Goal: Task Accomplishment & Management: Manage account settings

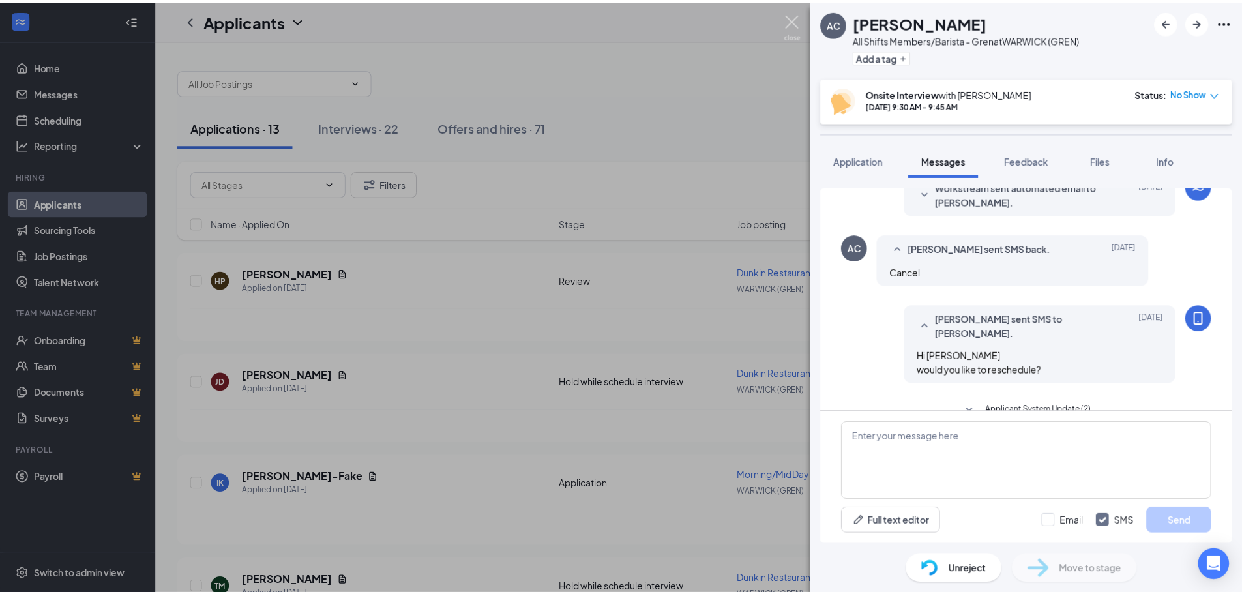
scroll to position [437, 0]
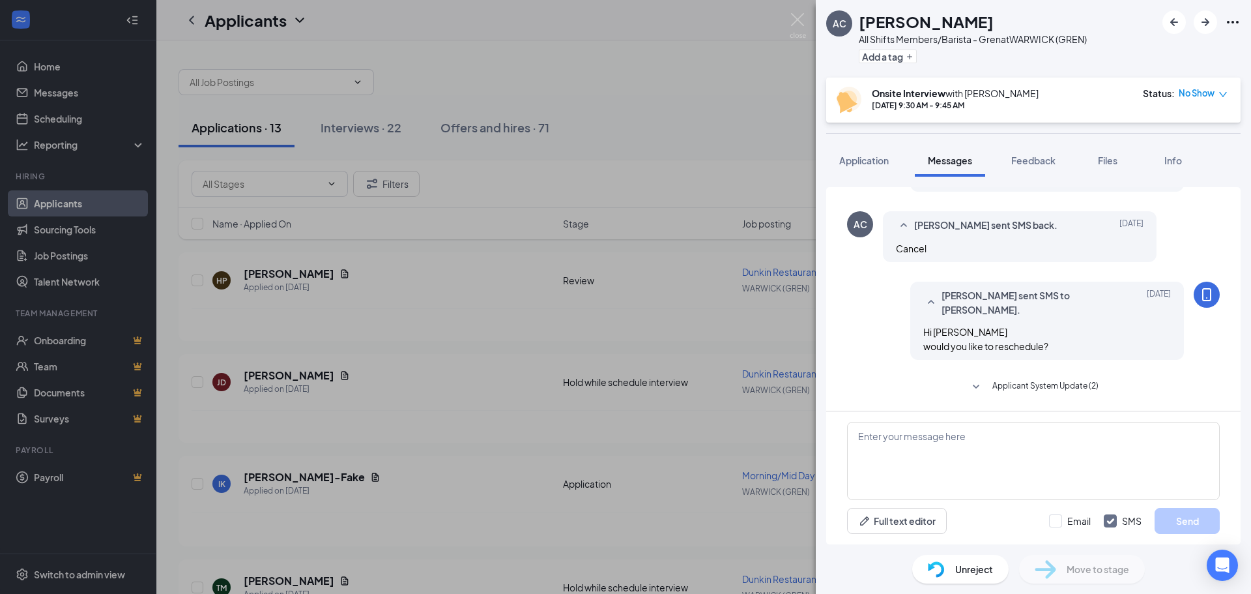
drag, startPoint x: 788, startPoint y: 19, endPoint x: 695, endPoint y: 33, distance: 94.2
click at [788, 19] on div "AC [PERSON_NAME] All Shifts Members/Barista - Gren at [GEOGRAPHIC_DATA] (GREN) …" at bounding box center [625, 297] width 1251 height 594
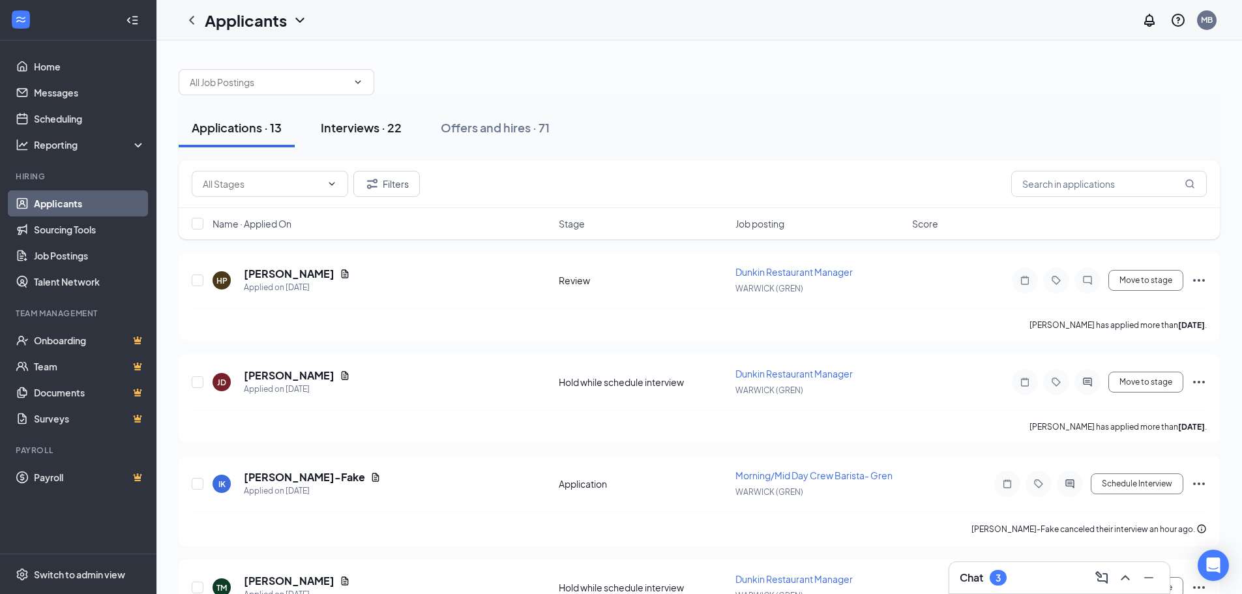
click at [387, 130] on div "Interviews · 22" at bounding box center [361, 127] width 81 height 16
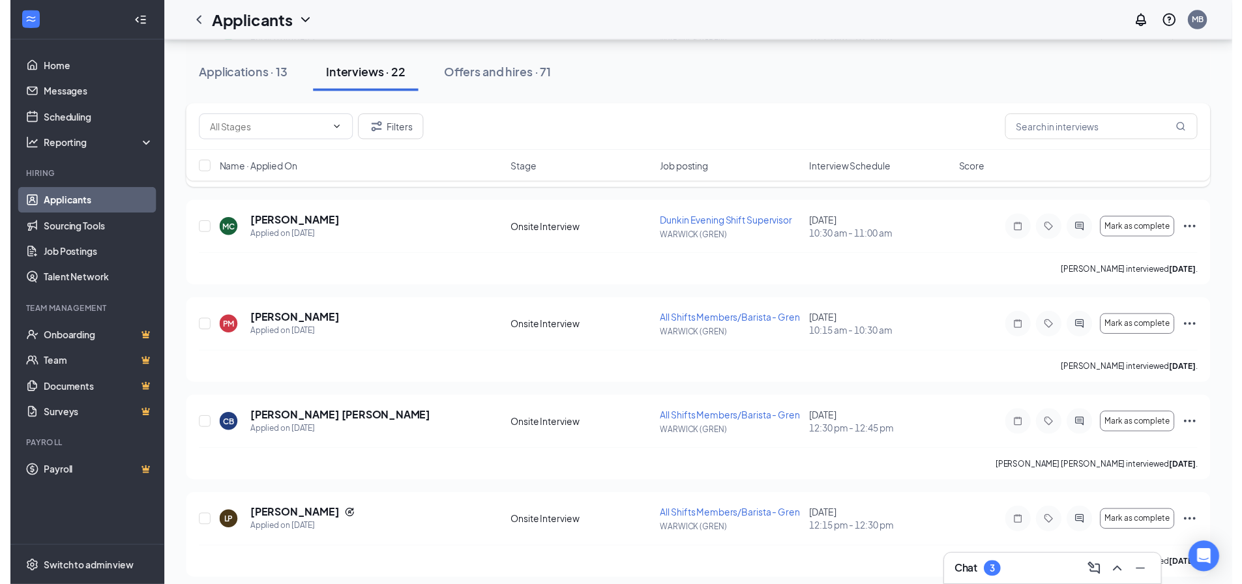
scroll to position [978, 0]
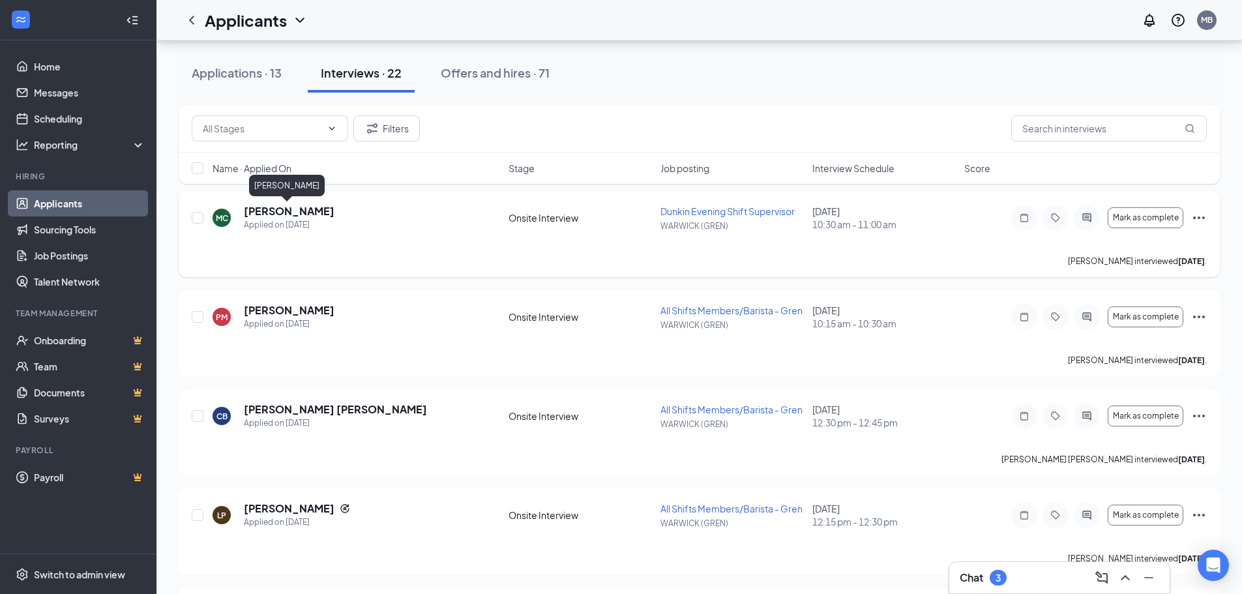
click at [298, 213] on h5 "[PERSON_NAME]" at bounding box center [289, 211] width 91 height 14
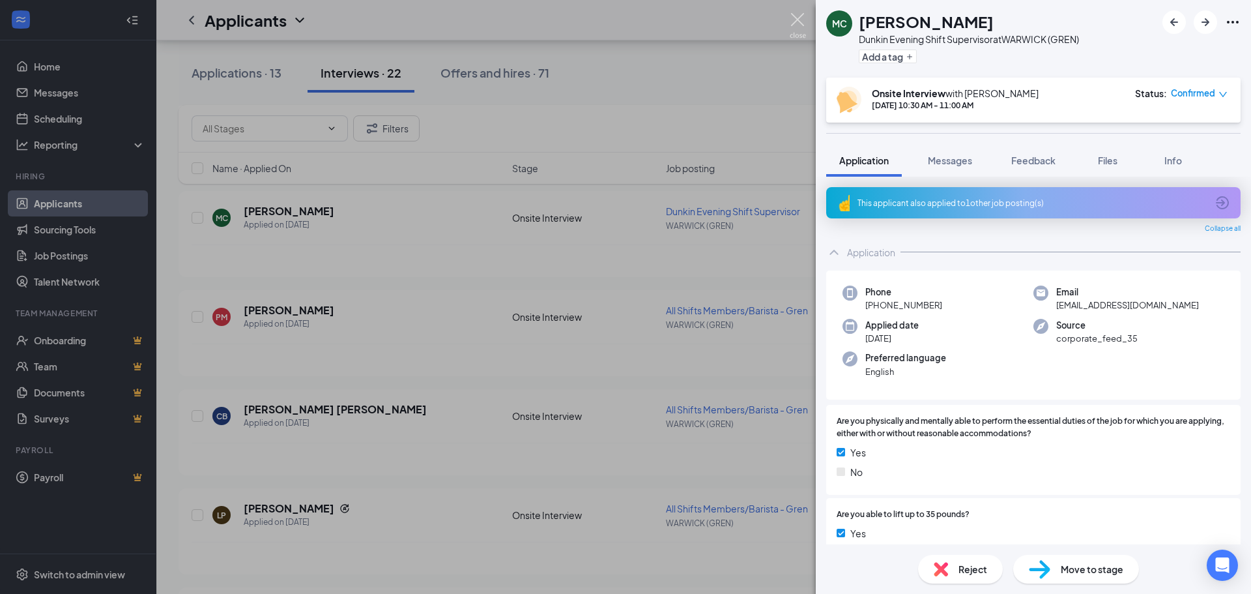
click at [798, 22] on img at bounding box center [798, 25] width 16 height 25
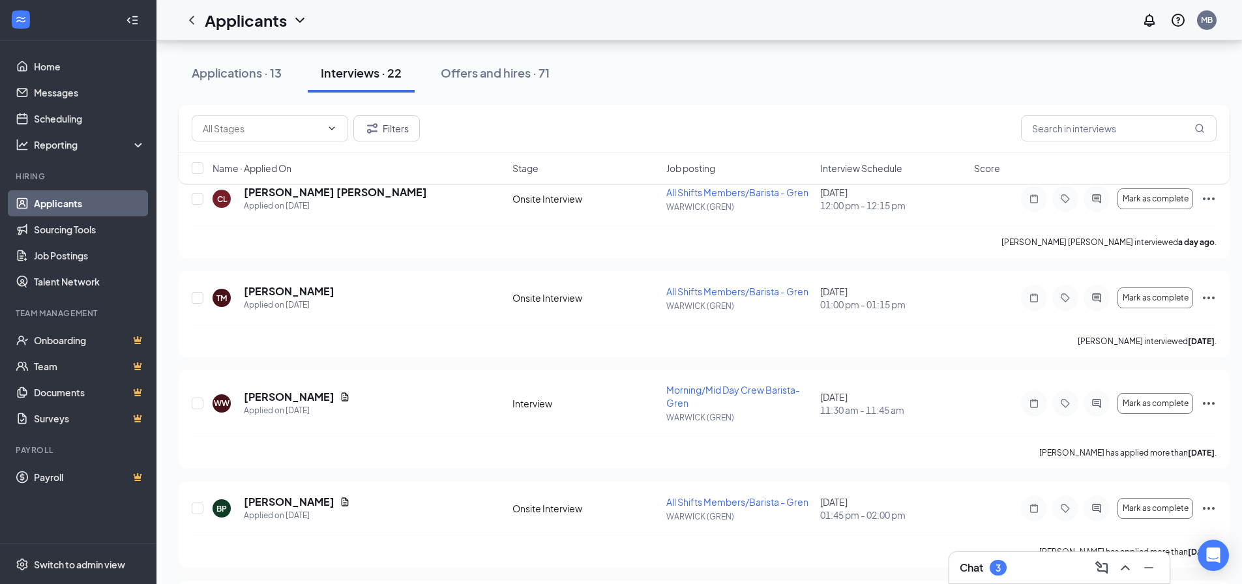
scroll to position [65, 0]
